Goal: Navigation & Orientation: Find specific page/section

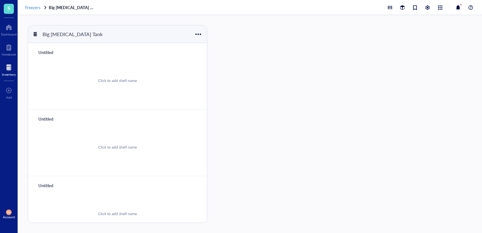
click at [38, 6] on span "Freezers" at bounding box center [32, 7] width 15 height 6
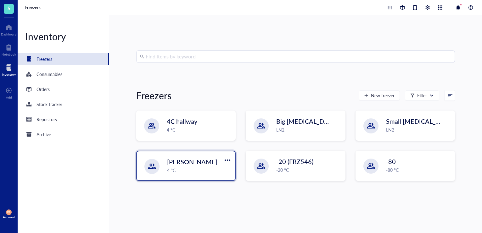
click at [206, 169] on div "4 °C" at bounding box center [199, 170] width 64 height 7
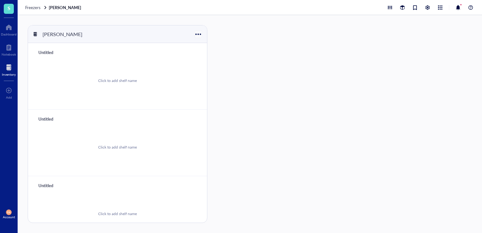
click at [203, 34] on div "[PERSON_NAME]" at bounding box center [117, 34] width 179 height 18
click at [198, 35] on div at bounding box center [197, 34] width 9 height 9
click at [207, 54] on div "Settings" at bounding box center [206, 55] width 15 height 6
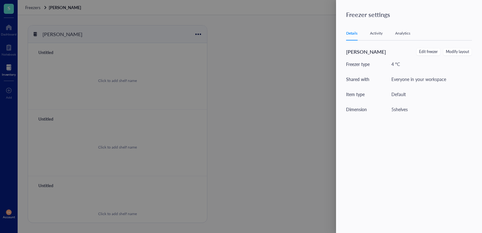
click at [263, 83] on div at bounding box center [241, 116] width 482 height 233
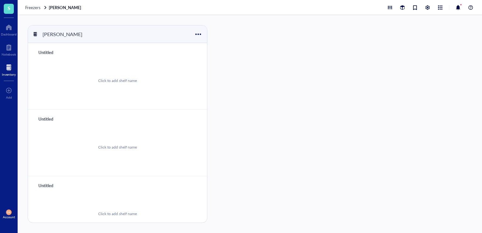
scroll to position [148, 0]
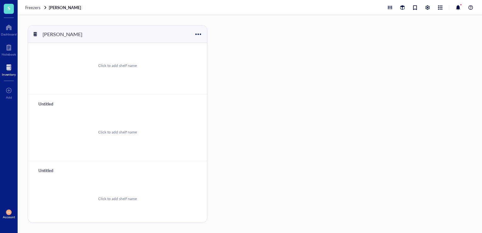
click at [5, 71] on div at bounding box center [9, 68] width 14 height 10
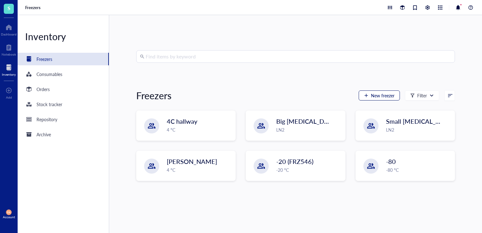
click at [376, 94] on span "New freezer" at bounding box center [383, 95] width 24 height 5
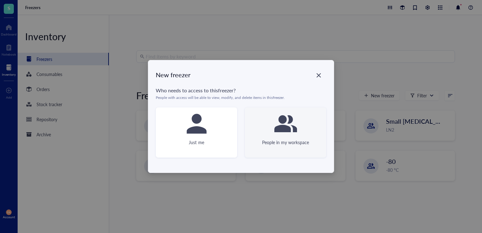
click at [313, 138] on div "People in my workspace" at bounding box center [285, 133] width 81 height 50
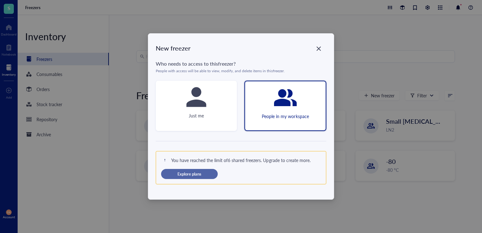
click at [179, 176] on span "Explore plans" at bounding box center [189, 174] width 24 height 6
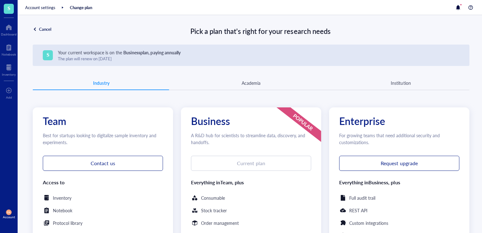
click at [48, 29] on div "Cancel" at bounding box center [45, 29] width 12 height 6
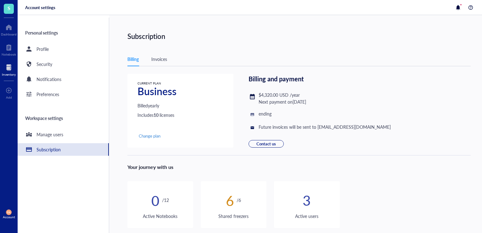
click at [9, 67] on div at bounding box center [9, 68] width 14 height 10
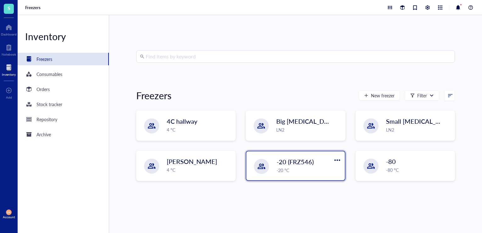
click at [292, 167] on div "-20 °C" at bounding box center [309, 170] width 64 height 7
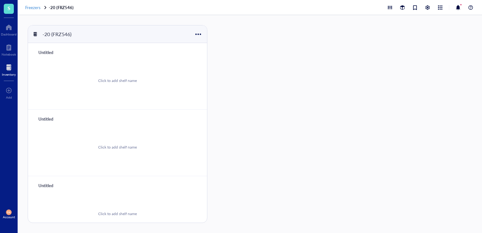
click at [33, 7] on span "Freezers" at bounding box center [32, 7] width 15 height 6
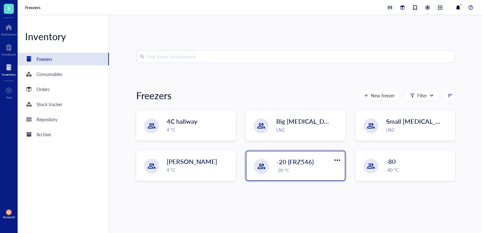
click at [307, 162] on span "-20 (FRZ546)" at bounding box center [295, 162] width 37 height 9
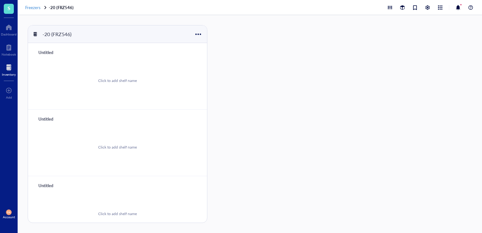
click at [34, 8] on span "Freezers" at bounding box center [32, 7] width 15 height 6
